Goal: Task Accomplishment & Management: Use online tool/utility

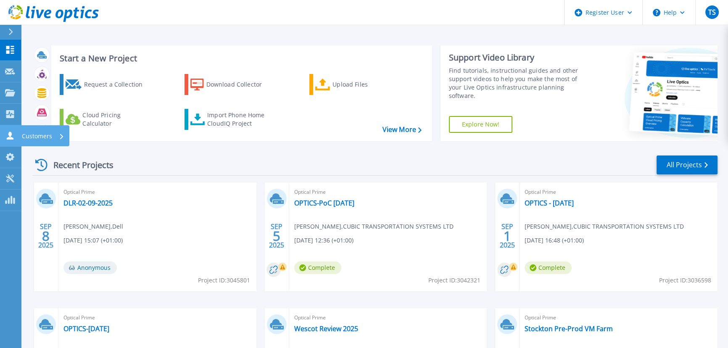
click at [41, 136] on p "Customers" at bounding box center [37, 136] width 30 height 22
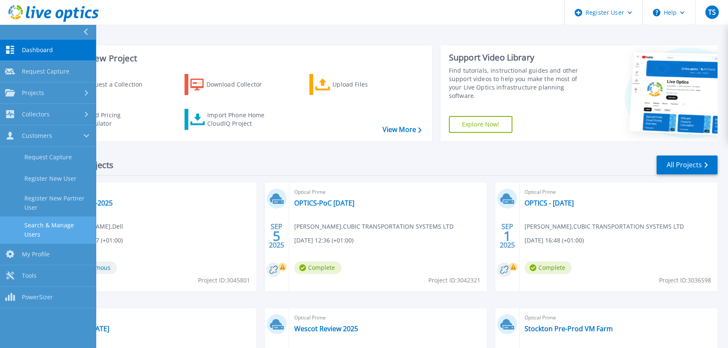
click at [55, 227] on link "Search & Manage Users" at bounding box center [48, 229] width 96 height 27
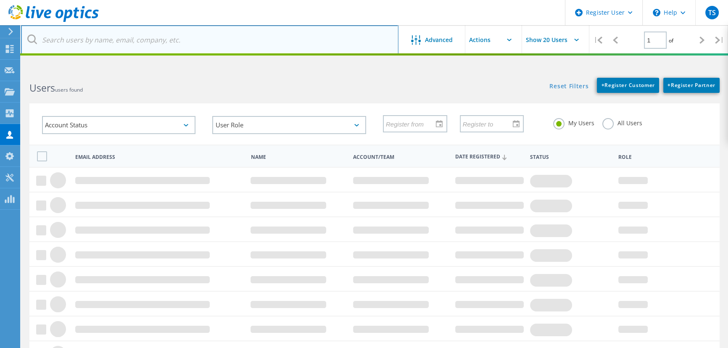
click at [98, 40] on input "text" at bounding box center [209, 39] width 377 height 29
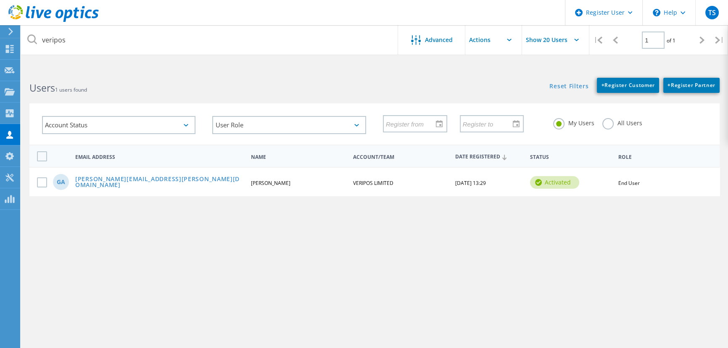
click at [609, 124] on label "All Users" at bounding box center [622, 122] width 40 height 8
click at [0, 0] on input "All Users" at bounding box center [0, 0] width 0 height 0
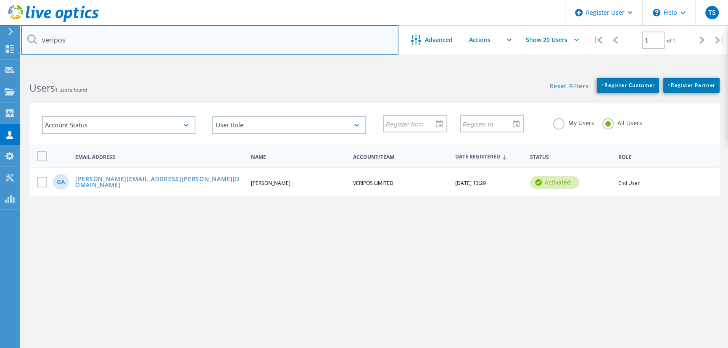
click at [110, 38] on input "veripos" at bounding box center [209, 39] width 377 height 29
click at [97, 39] on input "veripos" at bounding box center [209, 39] width 377 height 29
drag, startPoint x: 80, startPoint y: 42, endPoint x: 34, endPoint y: 42, distance: 46.7
click at [34, 42] on div "veripos" at bounding box center [209, 39] width 377 height 29
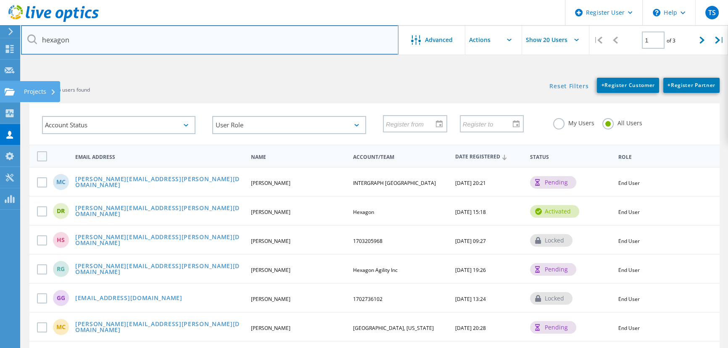
type input "hexagon"
drag, startPoint x: 78, startPoint y: 38, endPoint x: 9, endPoint y: 38, distance: 68.9
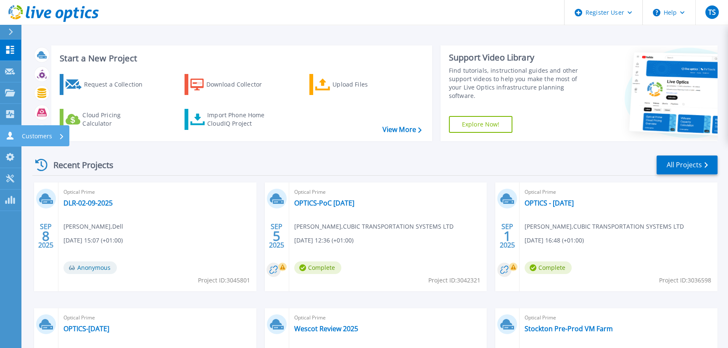
click at [13, 135] on icon at bounding box center [10, 136] width 10 height 8
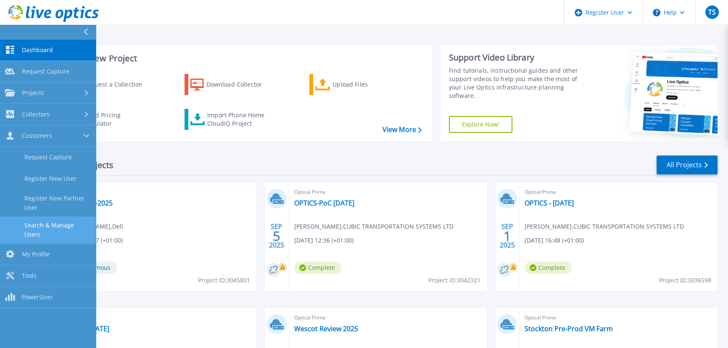
click at [50, 225] on link "Search & Manage Users" at bounding box center [48, 229] width 96 height 27
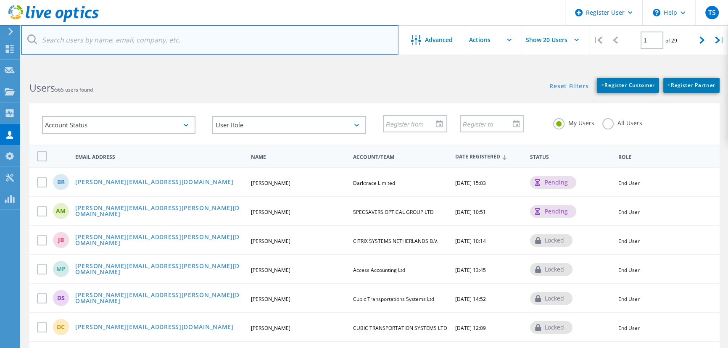
click at [81, 37] on input "text" at bounding box center [209, 39] width 377 height 29
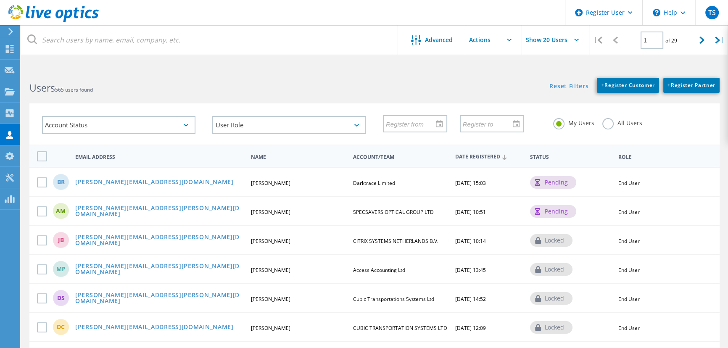
click at [609, 122] on label "All Users" at bounding box center [622, 122] width 40 height 8
click at [0, 0] on input "All Users" at bounding box center [0, 0] width 0 height 0
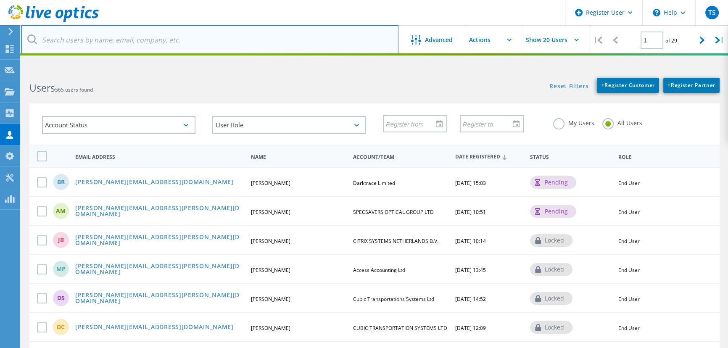
click at [153, 37] on input "text" at bounding box center [209, 39] width 377 height 29
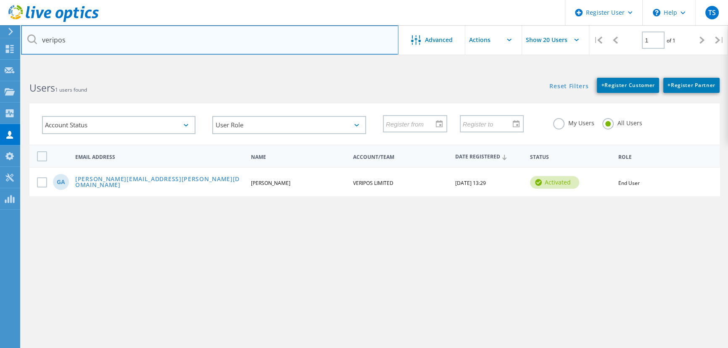
drag, startPoint x: 79, startPoint y: 42, endPoint x: 42, endPoint y: 37, distance: 37.3
click at [42, 37] on input "veripos" at bounding box center [209, 39] width 377 height 29
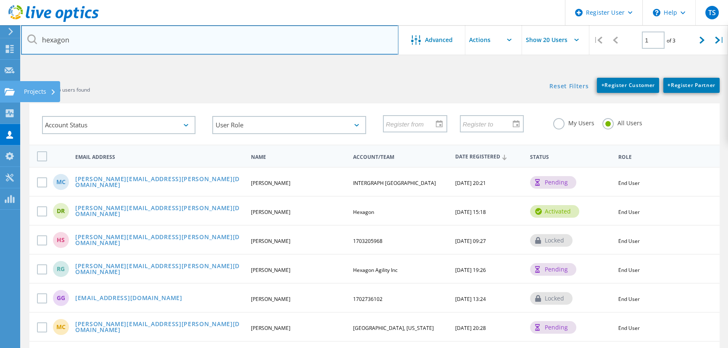
type input "hexagon"
